Goal: Information Seeking & Learning: Check status

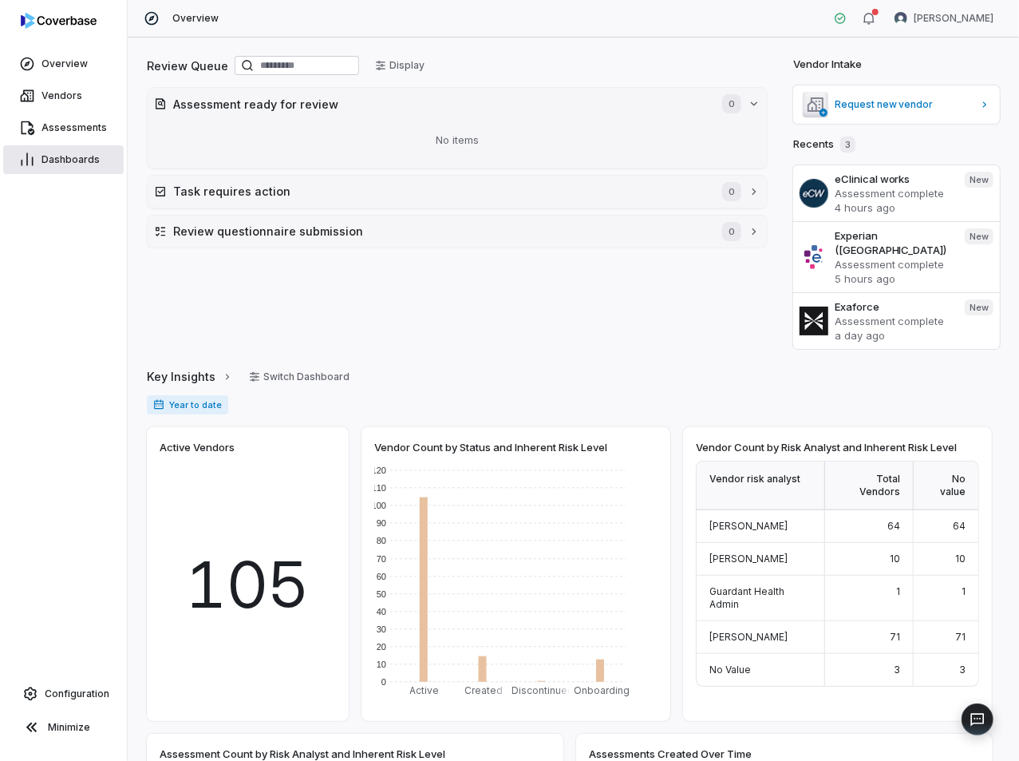
click at [66, 160] on span "Dashboards" at bounding box center [71, 159] width 58 height 13
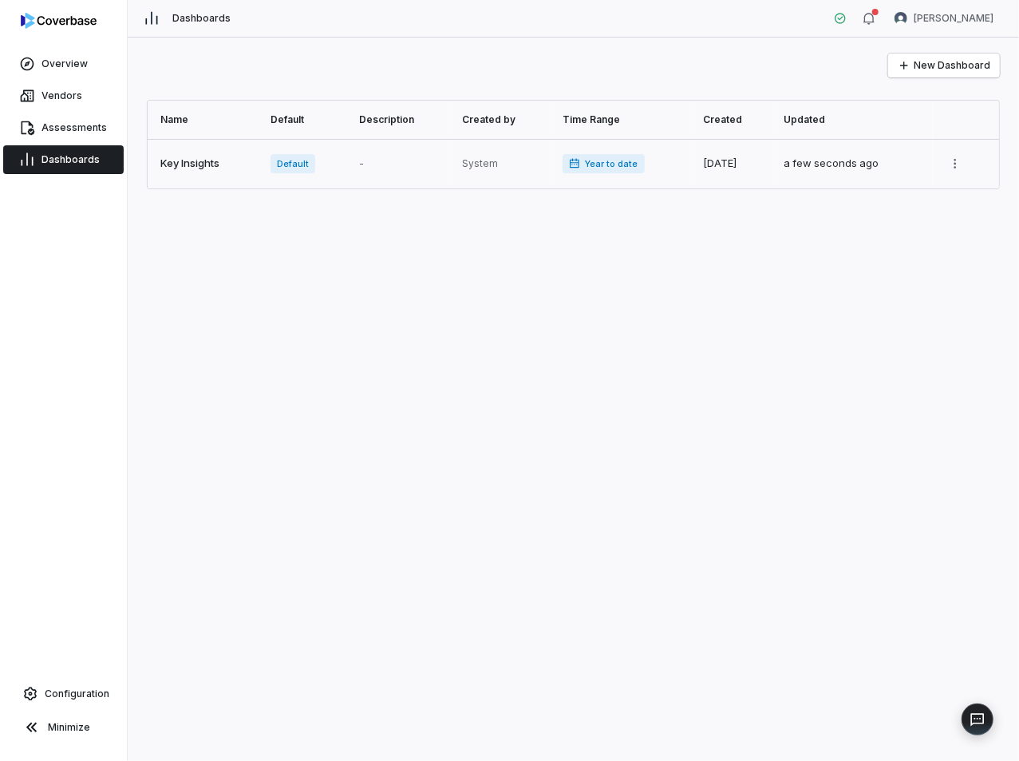
click at [211, 154] on link at bounding box center [204, 163] width 113 height 49
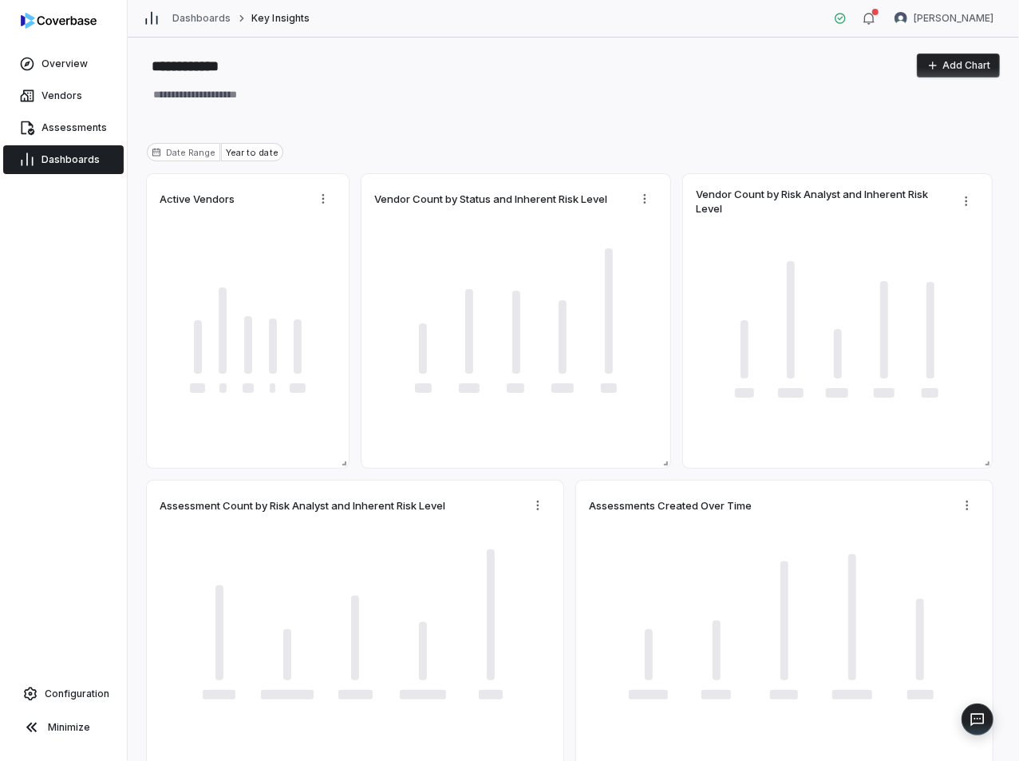
type textarea "*"
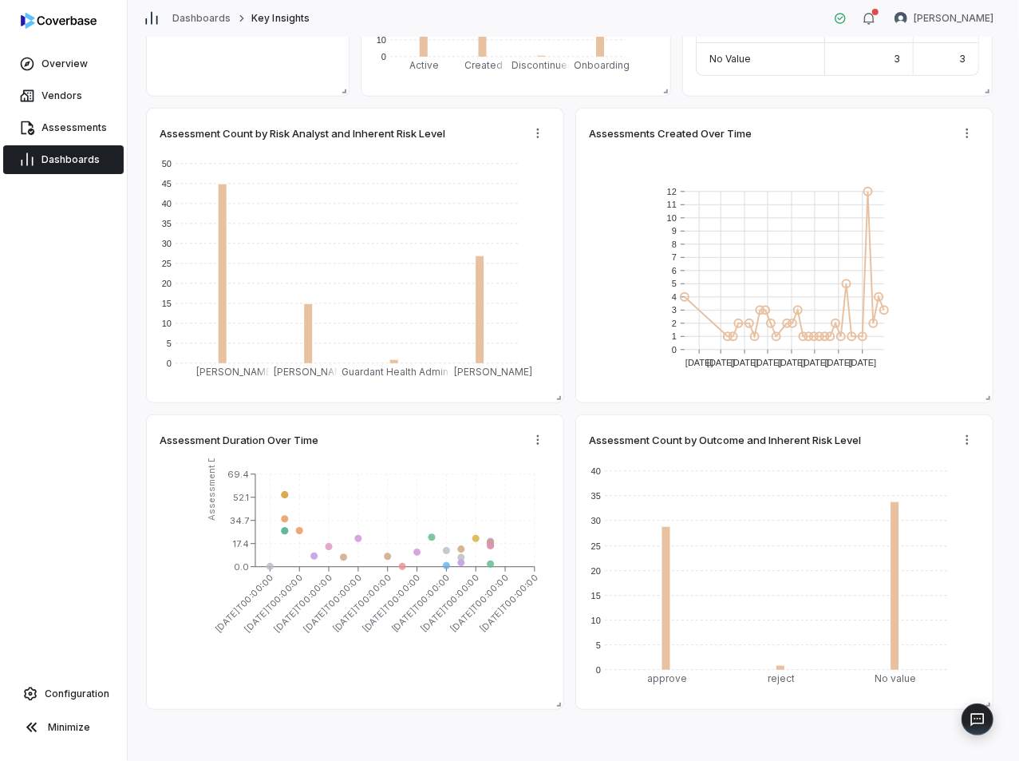
scroll to position [383, 0]
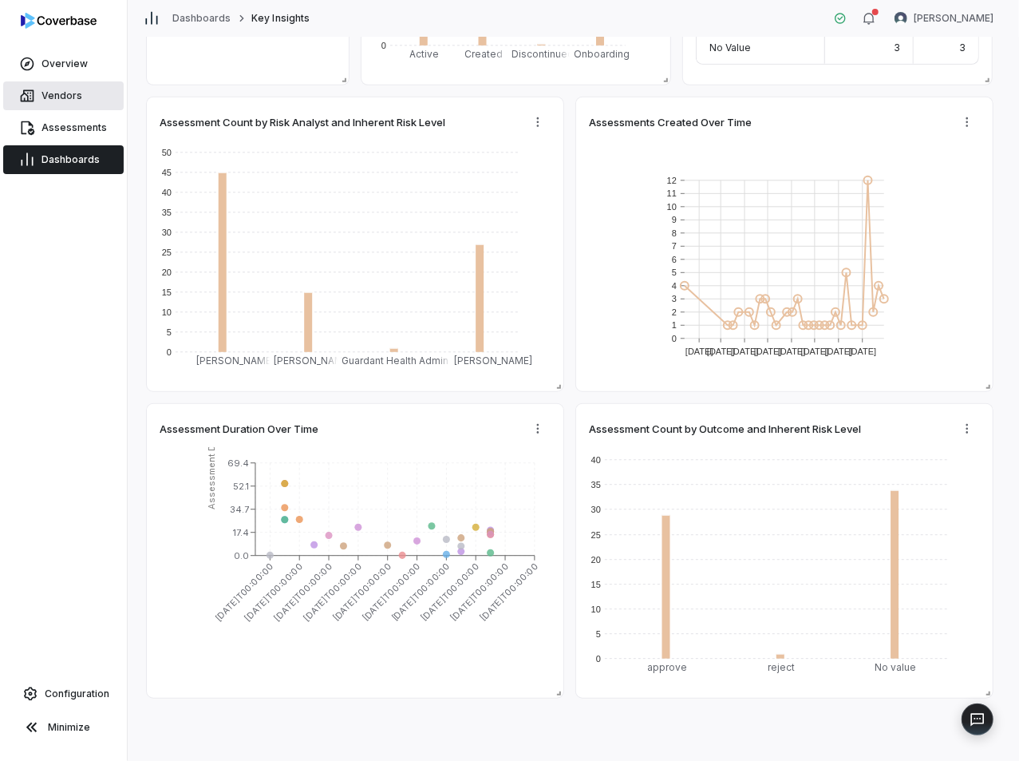
click at [49, 96] on span "Vendors" at bounding box center [62, 95] width 41 height 13
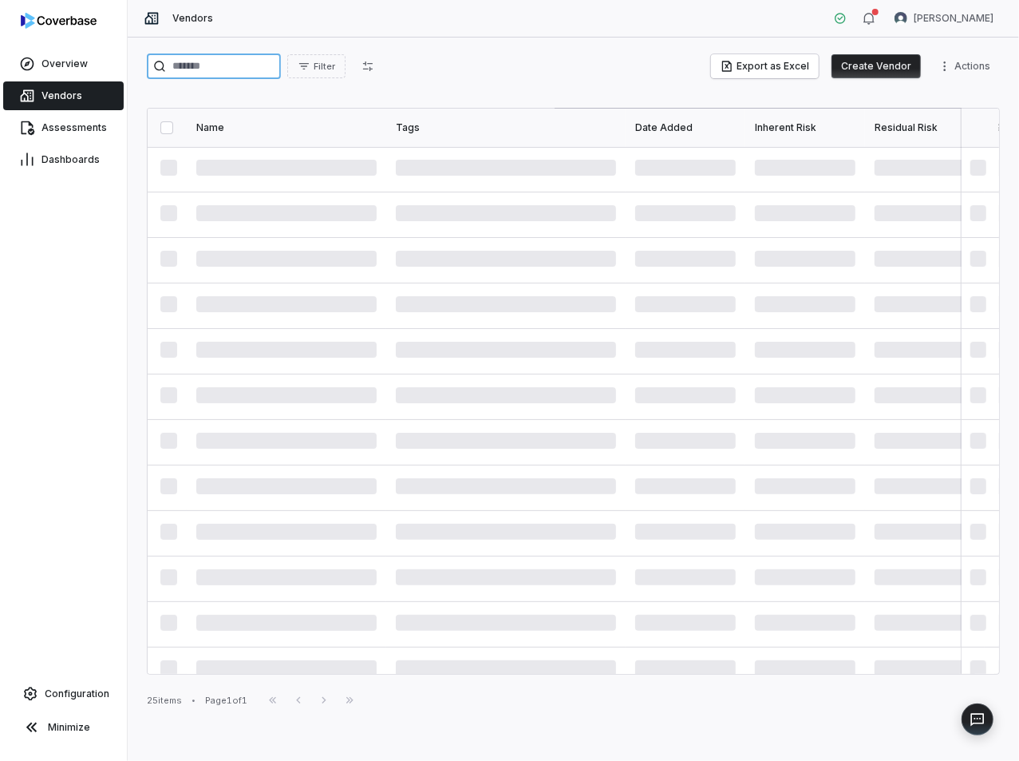
click at [209, 65] on input "search" at bounding box center [214, 66] width 134 height 26
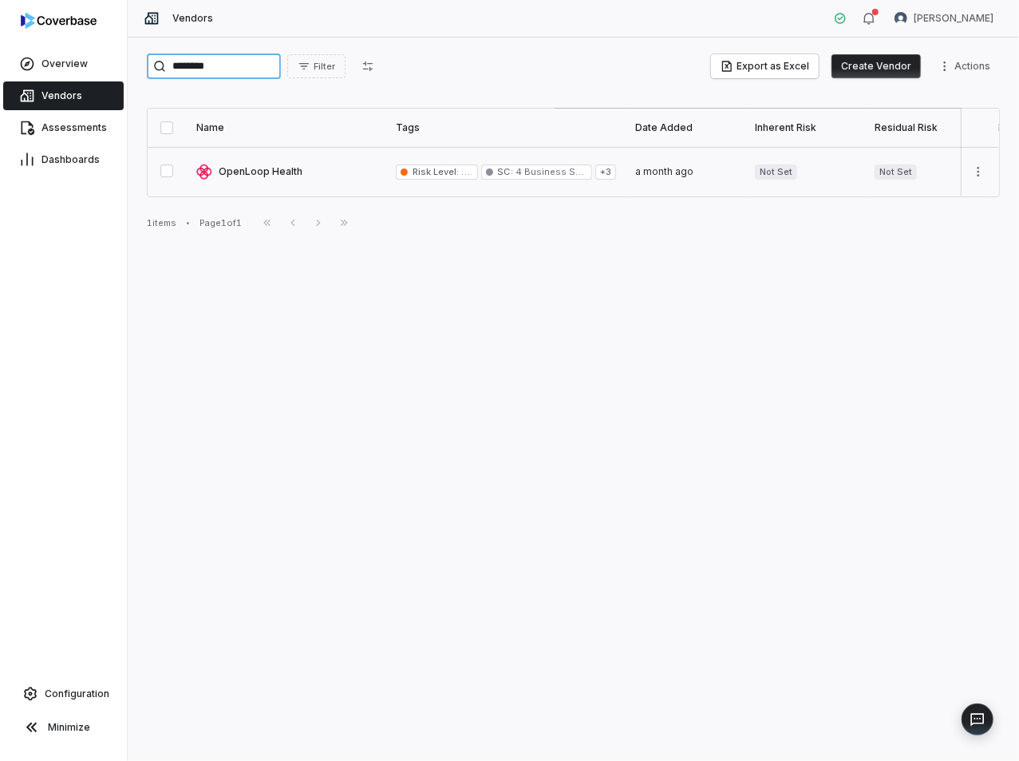
type input "********"
click at [247, 176] on link at bounding box center [287, 171] width 200 height 49
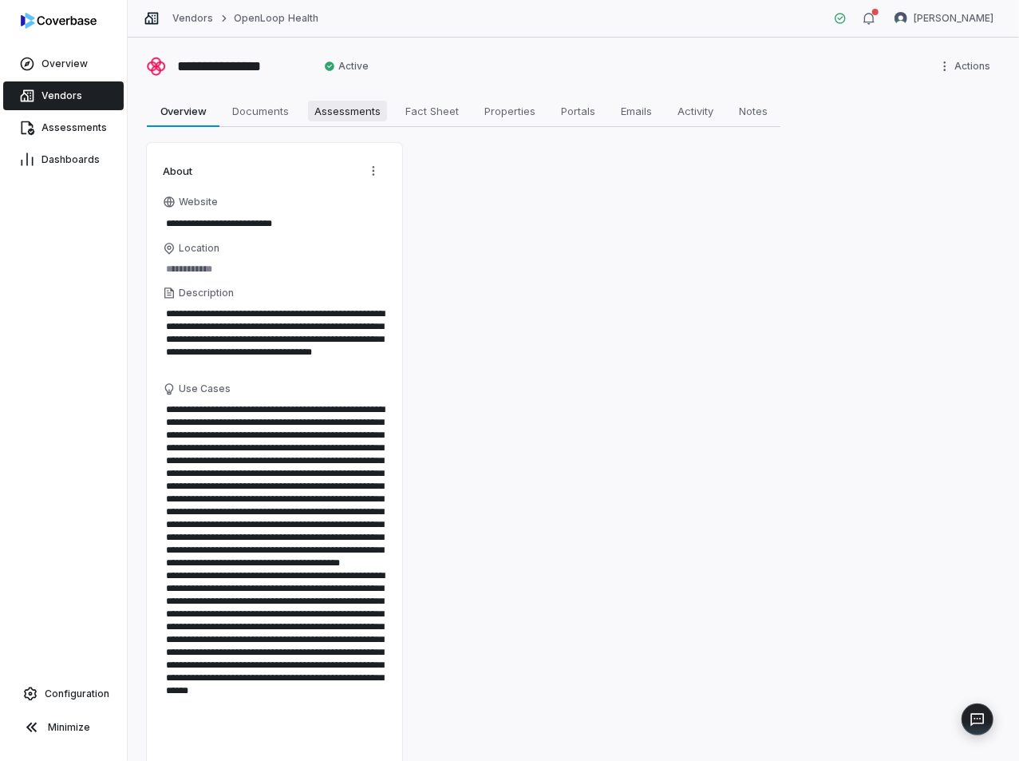
click at [345, 114] on span "Assessments" at bounding box center [347, 111] width 79 height 21
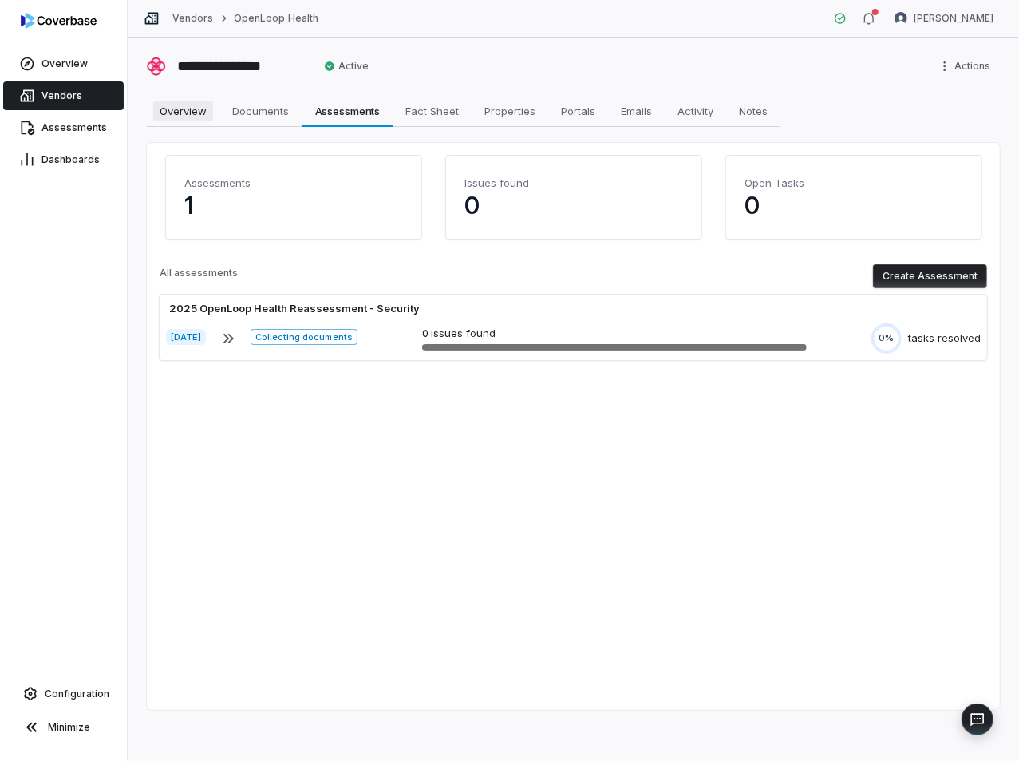
click at [189, 109] on span "Overview" at bounding box center [183, 111] width 60 height 21
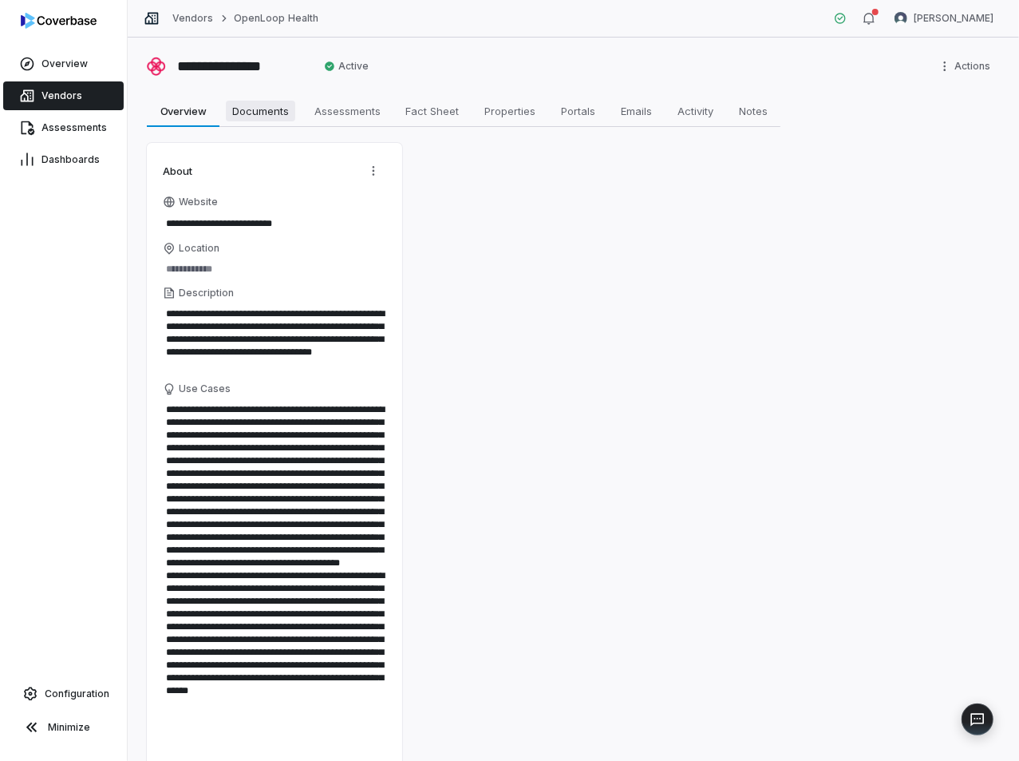
click at [253, 109] on span "Documents" at bounding box center [260, 111] width 69 height 21
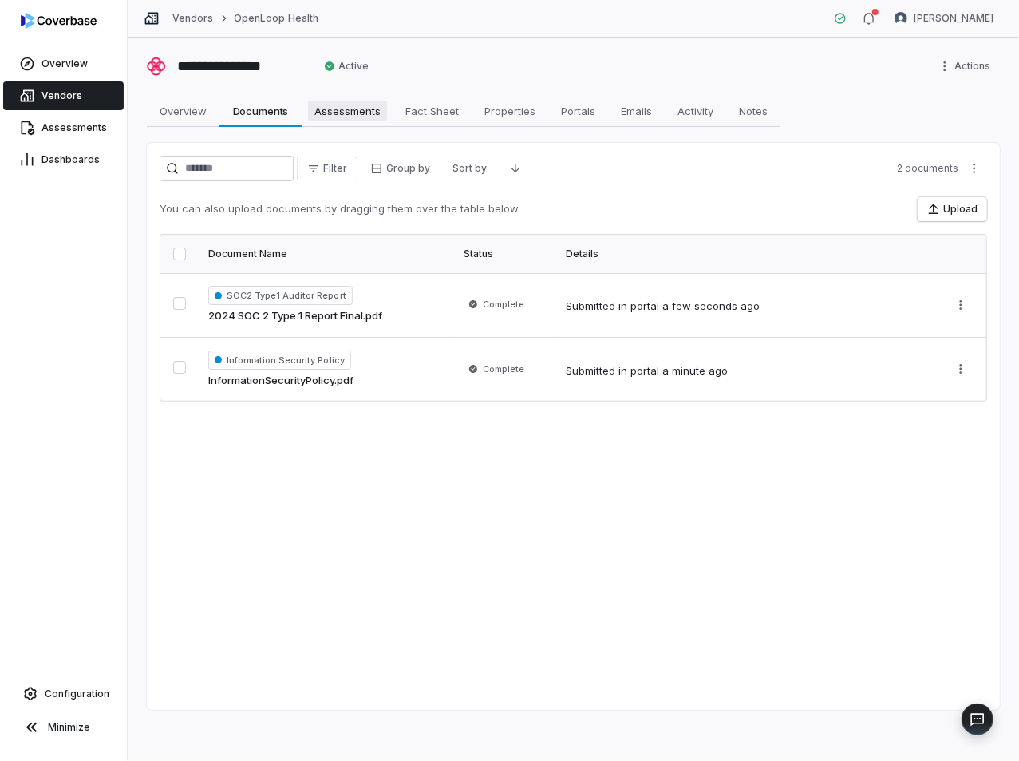
click at [338, 112] on span "Assessments" at bounding box center [347, 111] width 79 height 21
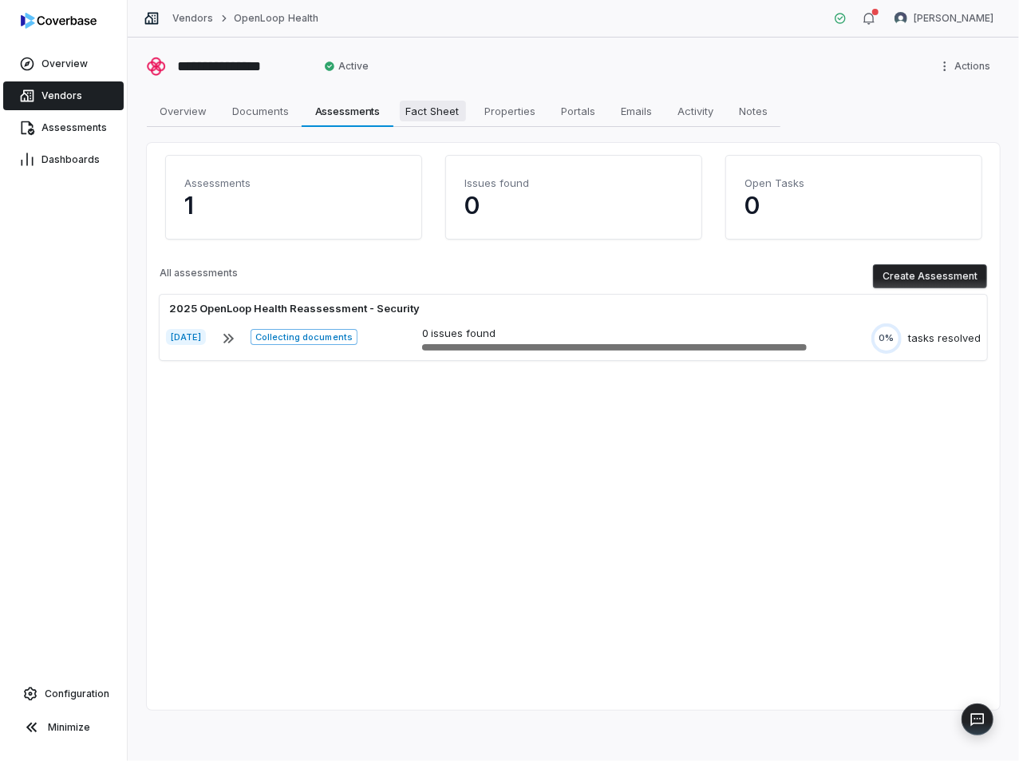
click at [431, 108] on span "Fact Sheet" at bounding box center [433, 111] width 66 height 21
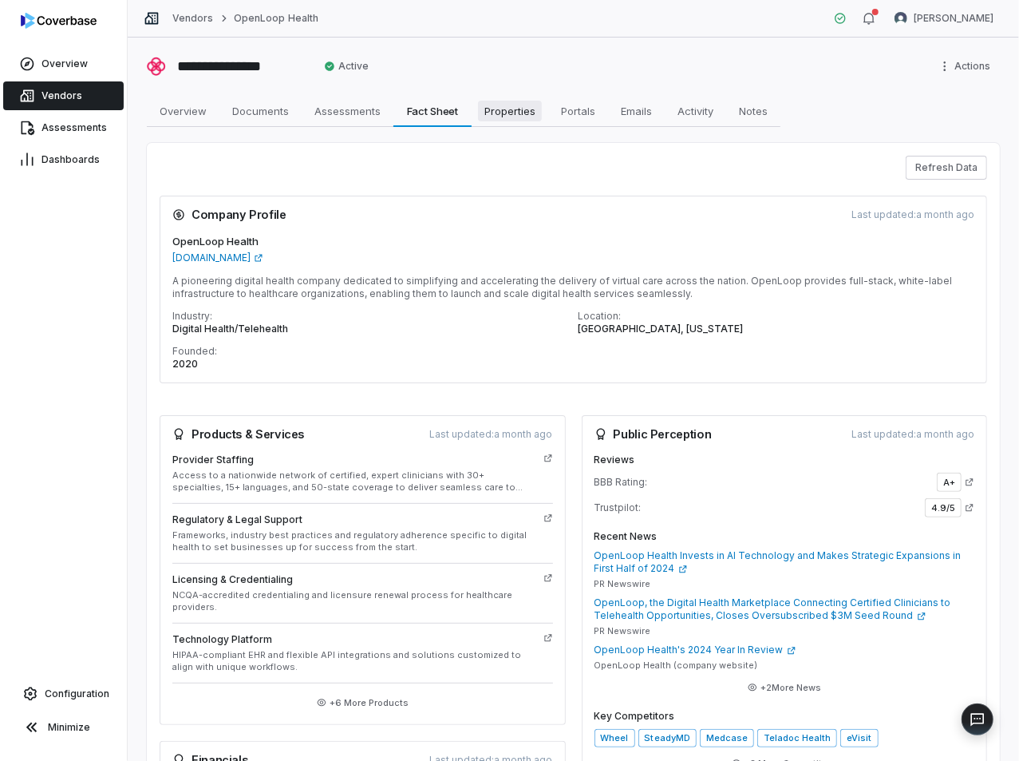
click at [516, 114] on span "Properties" at bounding box center [510, 111] width 64 height 21
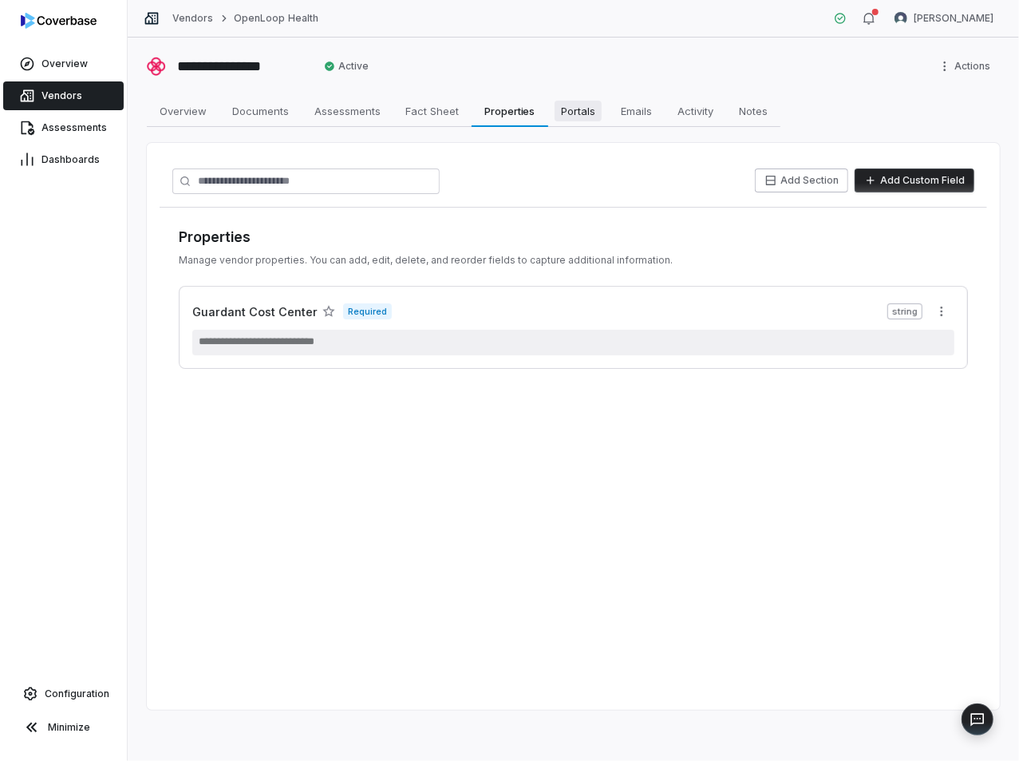
click at [568, 111] on span "Portals" at bounding box center [578, 111] width 47 height 21
type textarea "*"
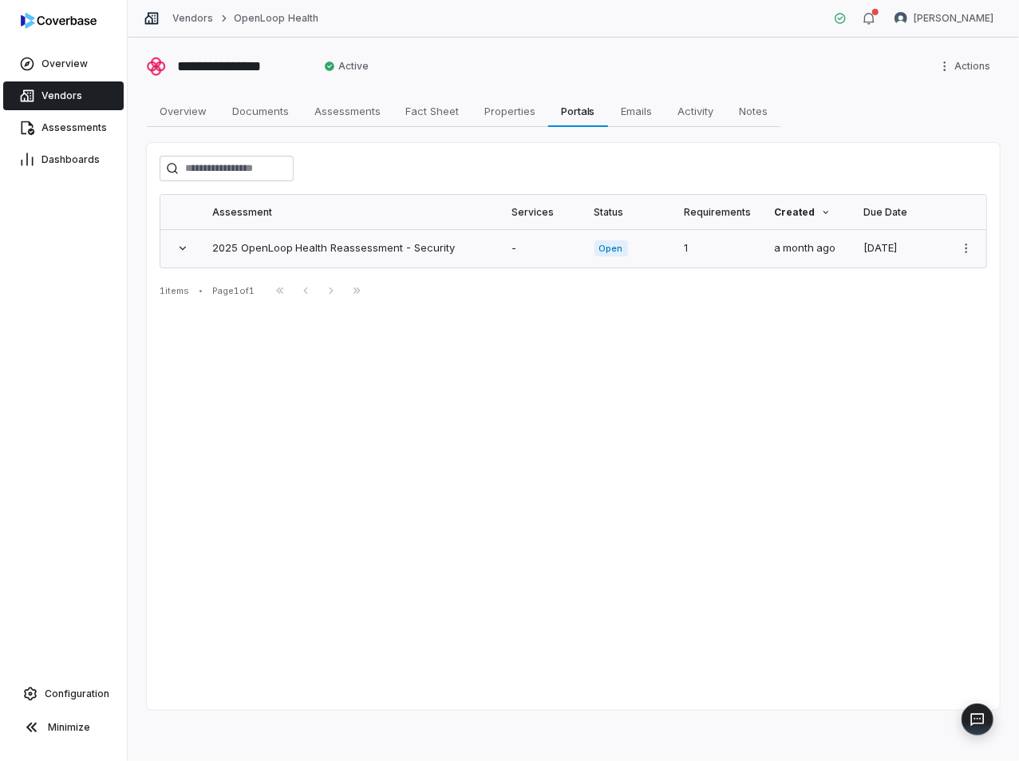
click at [402, 247] on link "2025 OpenLoop Health Reassessment - Security" at bounding box center [333, 247] width 243 height 13
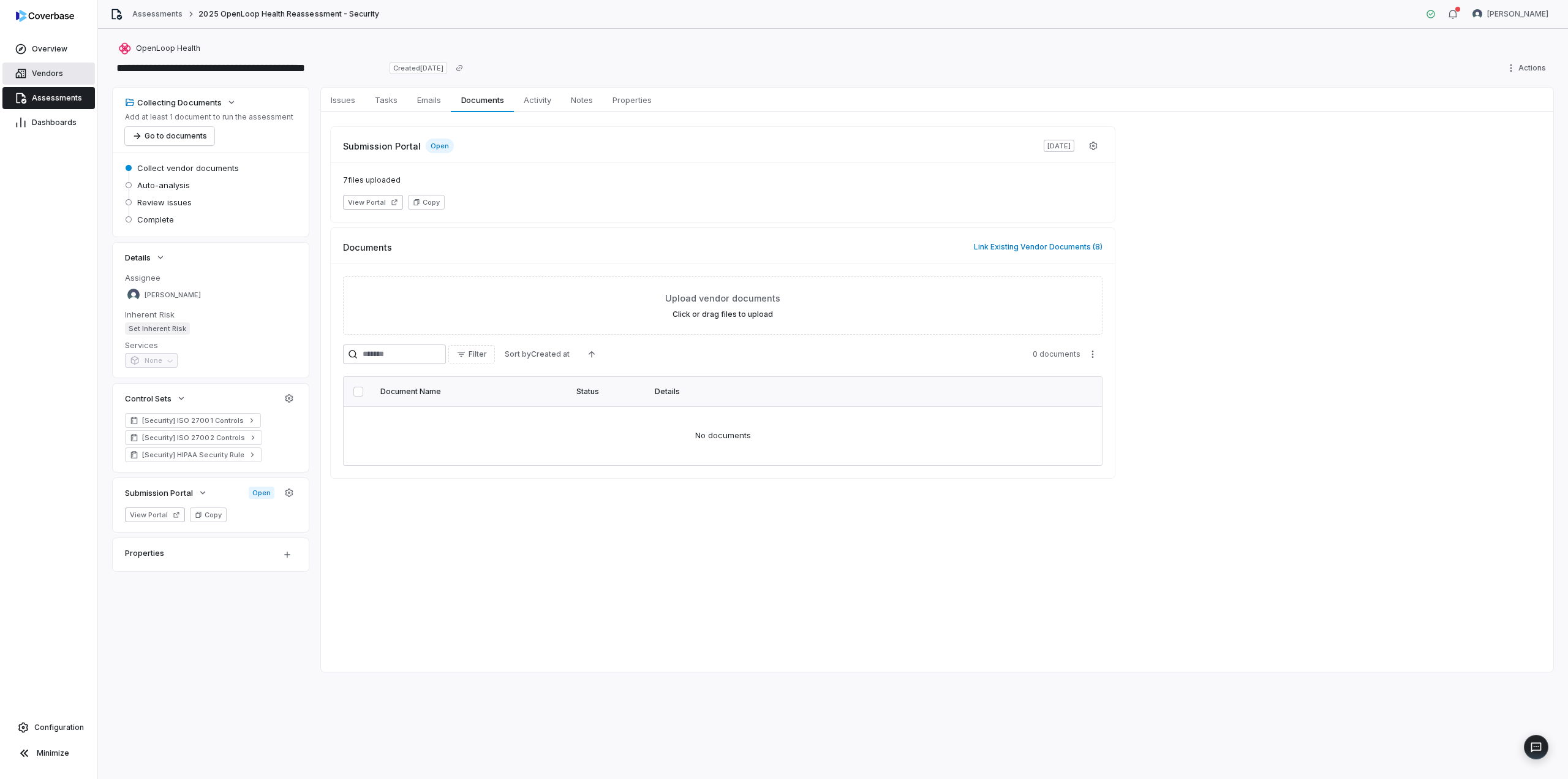
click at [43, 68] on span "Vendors" at bounding box center [48, 73] width 31 height 10
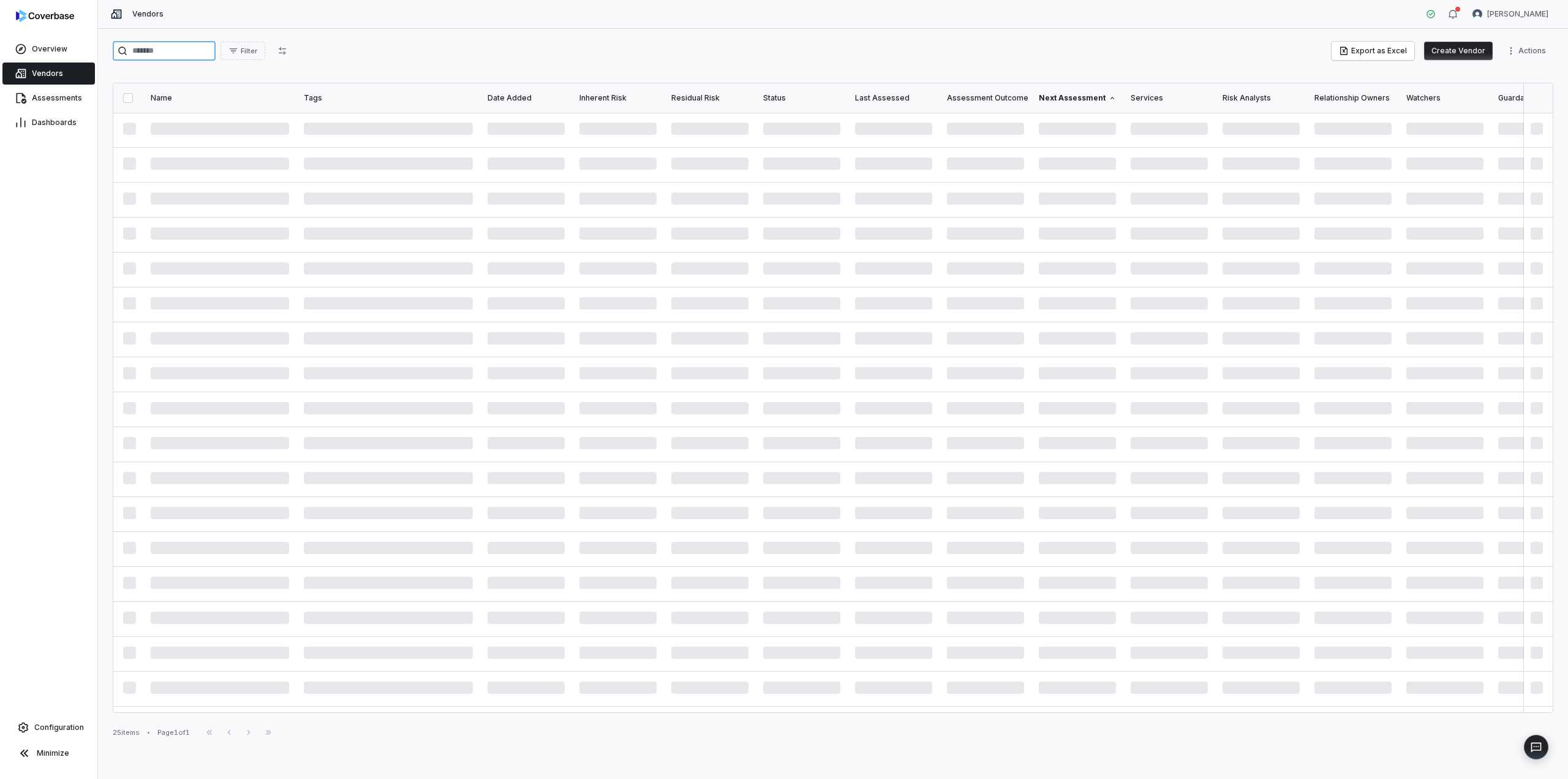
click at [173, 54] on input "search" at bounding box center [164, 51] width 103 height 20
type input "**********"
click at [193, 132] on link at bounding box center [220, 131] width 153 height 38
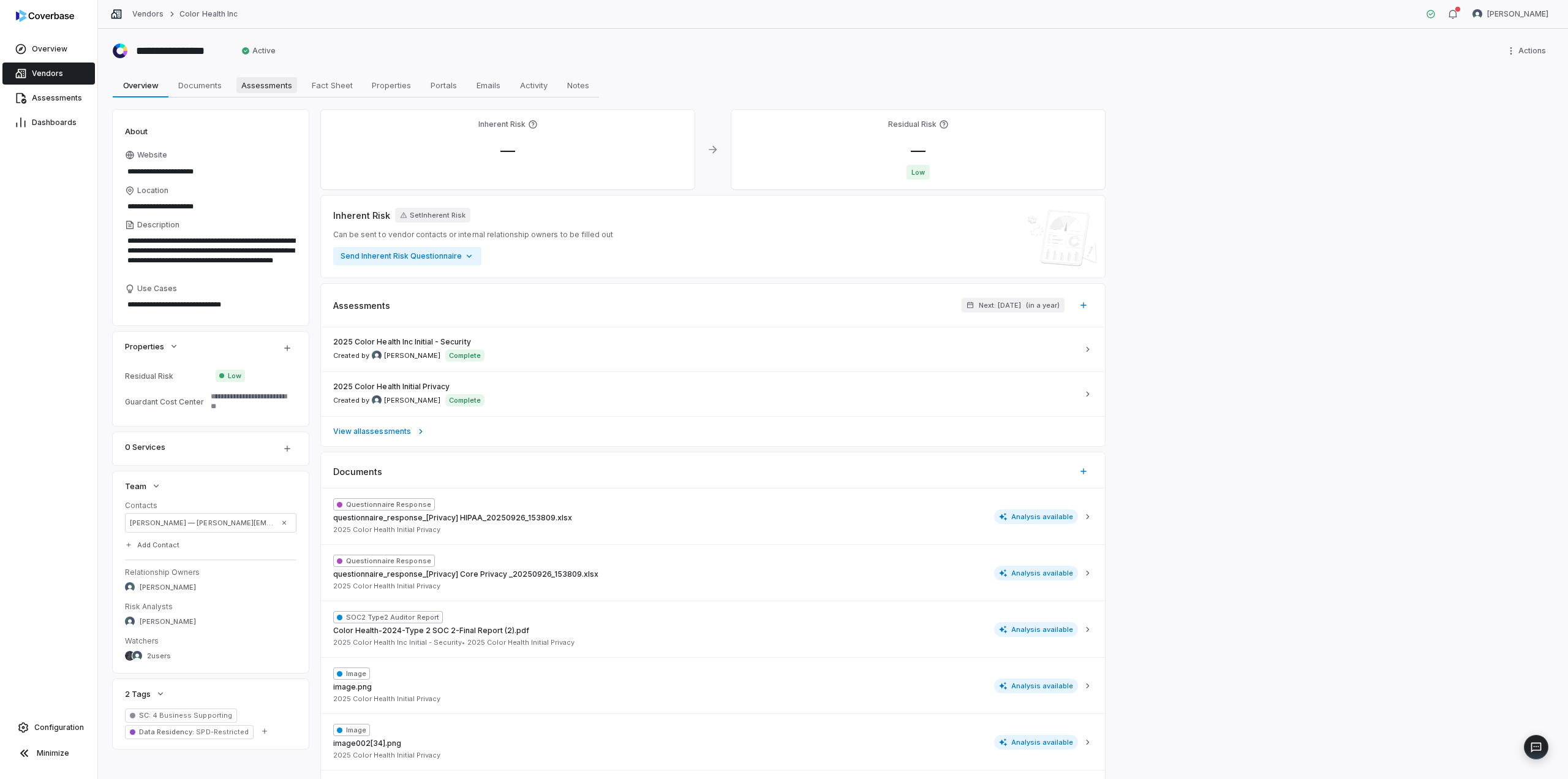
click at [266, 90] on span "Assessments" at bounding box center [266, 85] width 61 height 16
type textarea "*"
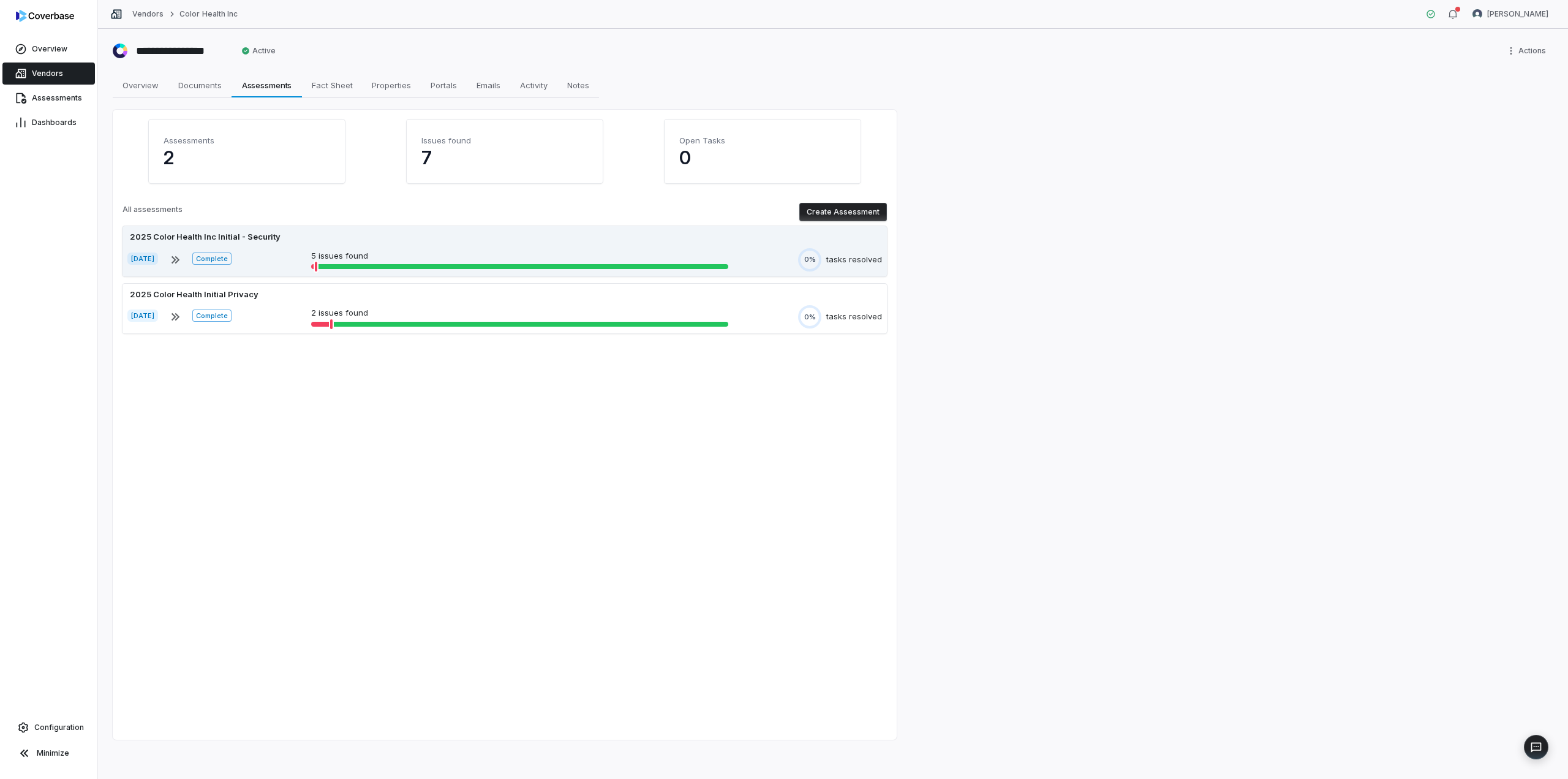
click at [278, 244] on div "2025 Color Health Inc Initial - Security [DATE] Complete 5 issues found 0% task…" at bounding box center [505, 251] width 764 height 50
